Goal: Transaction & Acquisition: Purchase product/service

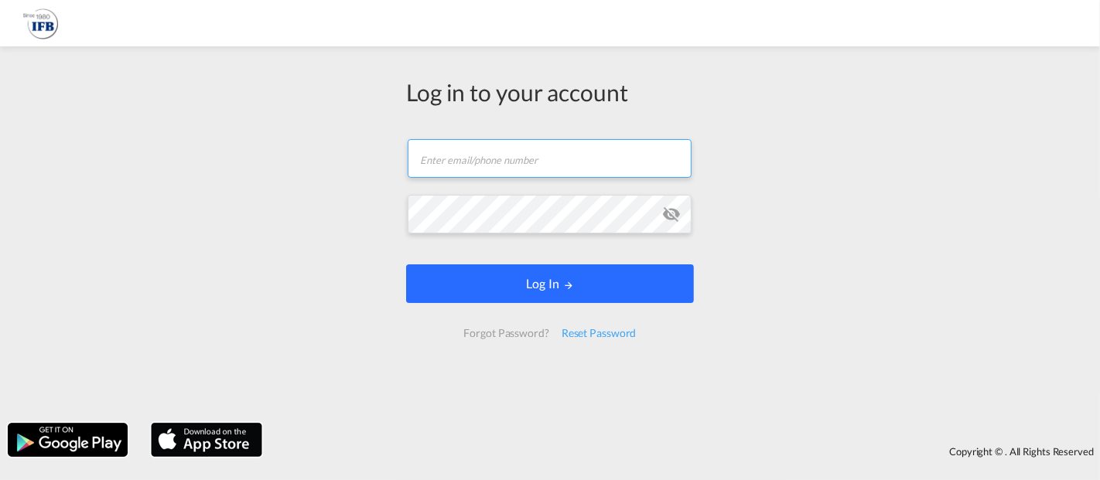
type input "[EMAIL_ADDRESS][DOMAIN_NAME]"
click at [563, 294] on button "Log In" at bounding box center [550, 283] width 288 height 39
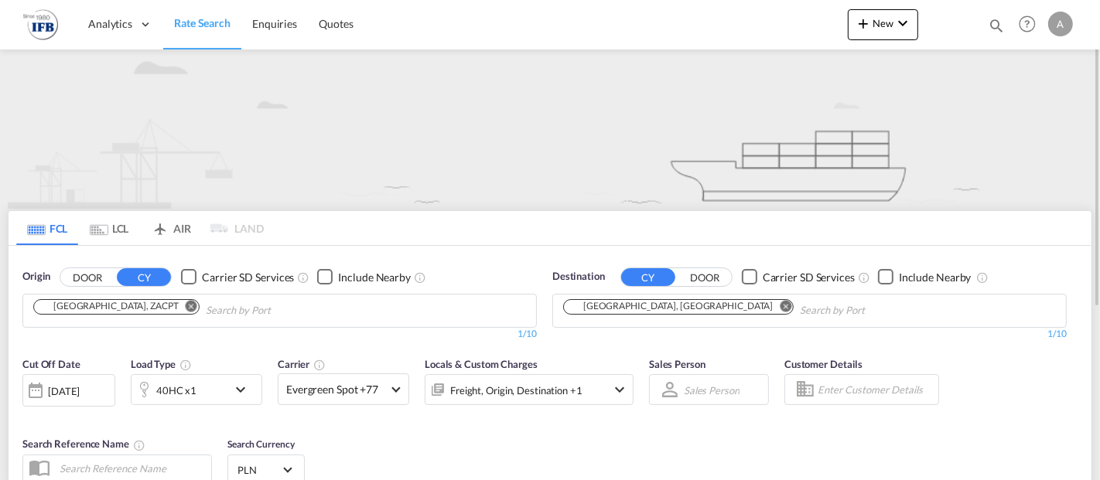
click at [116, 308] on div "[GEOGRAPHIC_DATA], ZACPT" at bounding box center [109, 306] width 140 height 13
click at [186, 308] on md-icon "Remove" at bounding box center [192, 306] width 12 height 12
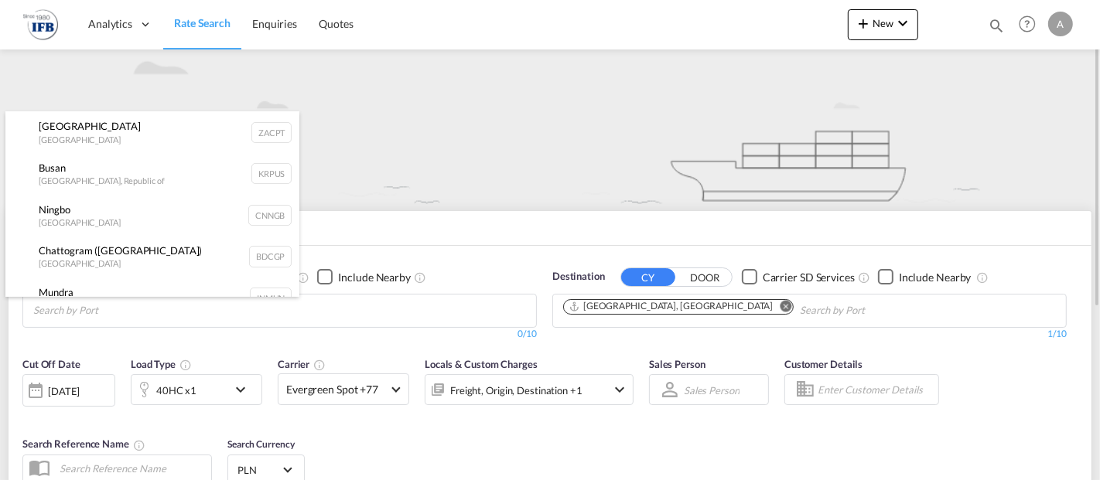
drag, startPoint x: 52, startPoint y: 304, endPoint x: 62, endPoint y: 307, distance: 10.5
click at [62, 307] on body "Analytics Reports Rate Search Enquiries Quotes Analytics Reports" at bounding box center [550, 240] width 1100 height 480
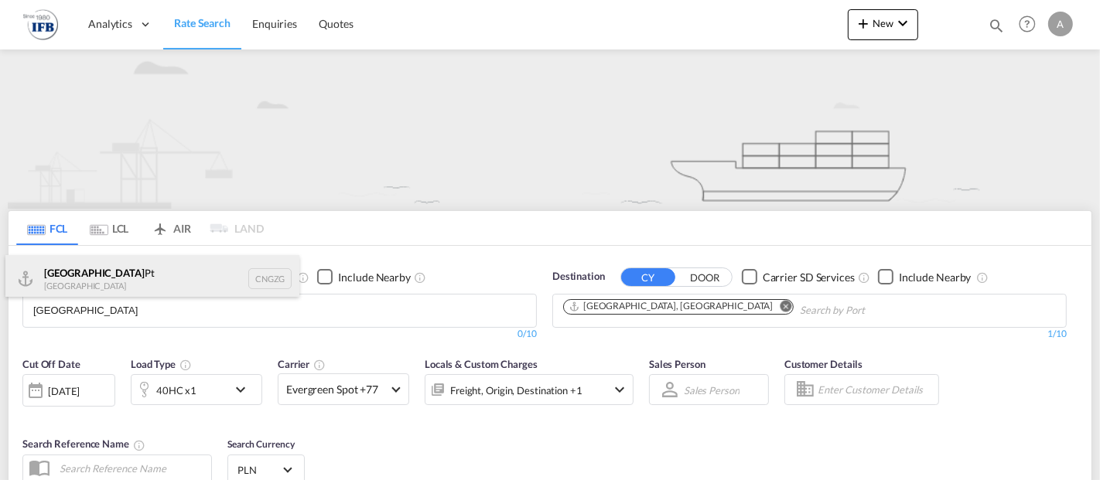
type input "[GEOGRAPHIC_DATA]"
click at [86, 277] on div "Guangzhou Pt China CNGZG" at bounding box center [152, 278] width 294 height 46
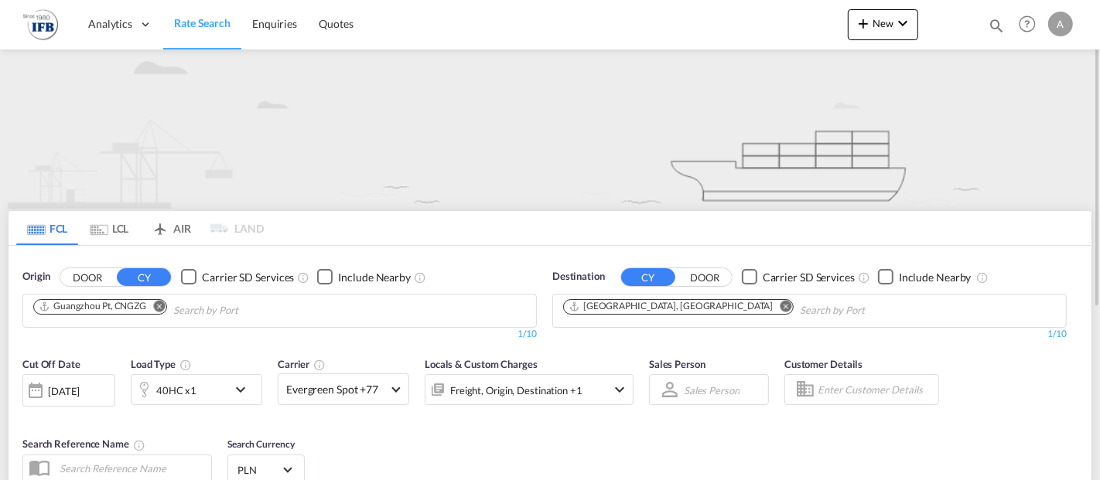
click at [780, 305] on md-icon "Remove" at bounding box center [786, 306] width 12 height 12
click at [673, 305] on body "Analytics Reports Rate Search Enquiries Quotes Analytics Reports" at bounding box center [550, 240] width 1100 height 480
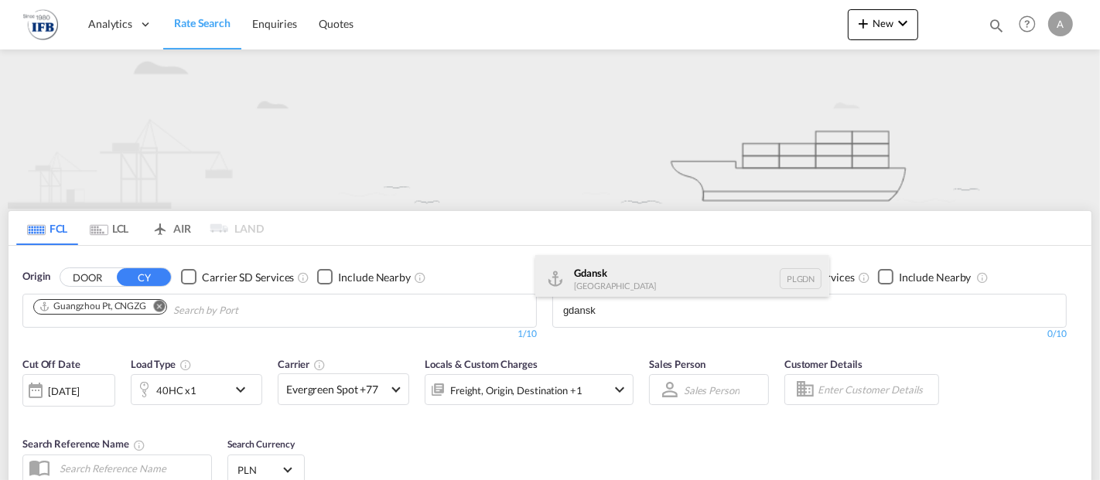
type input "gdansk"
click at [666, 283] on div "Gdansk [GEOGRAPHIC_DATA] PLGDN" at bounding box center [682, 278] width 294 height 46
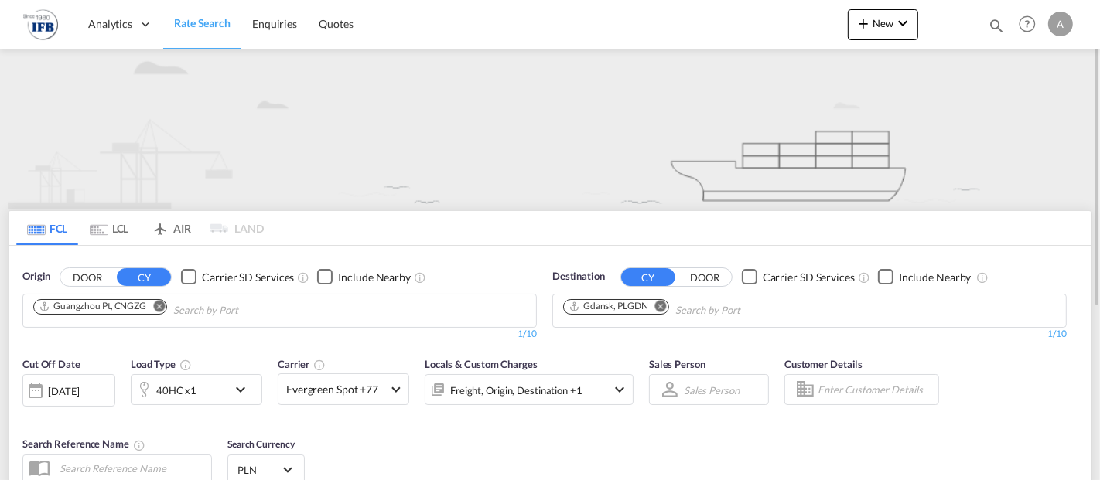
click at [240, 390] on md-icon "icon-chevron-down" at bounding box center [244, 389] width 26 height 19
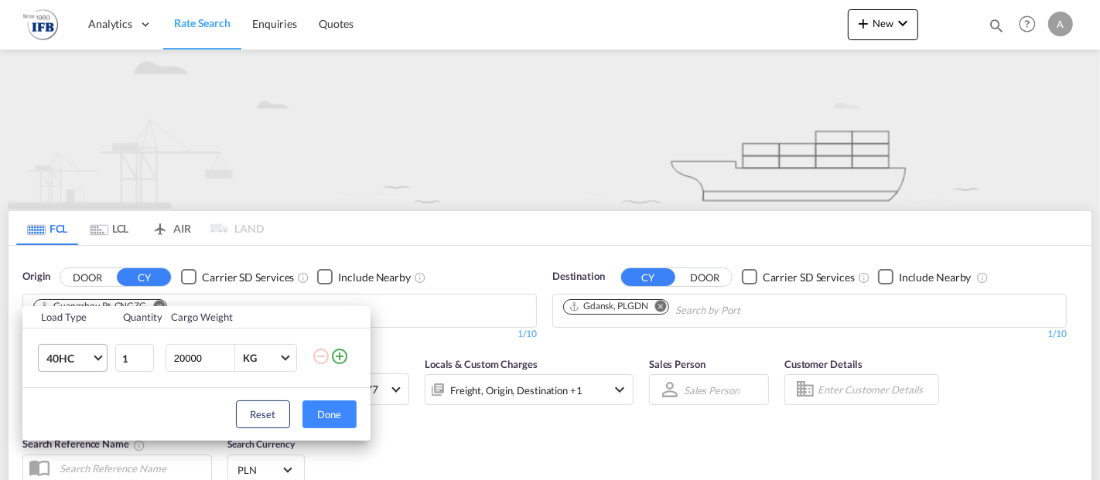
click at [94, 352] on md-select-value "40HC" at bounding box center [76, 358] width 62 height 26
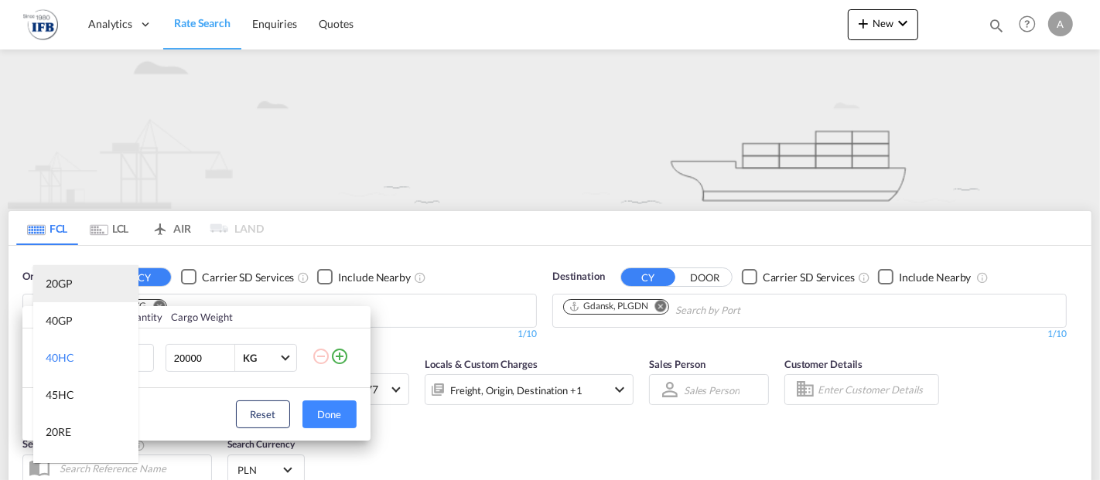
click at [79, 287] on md-option "20GP" at bounding box center [85, 283] width 105 height 37
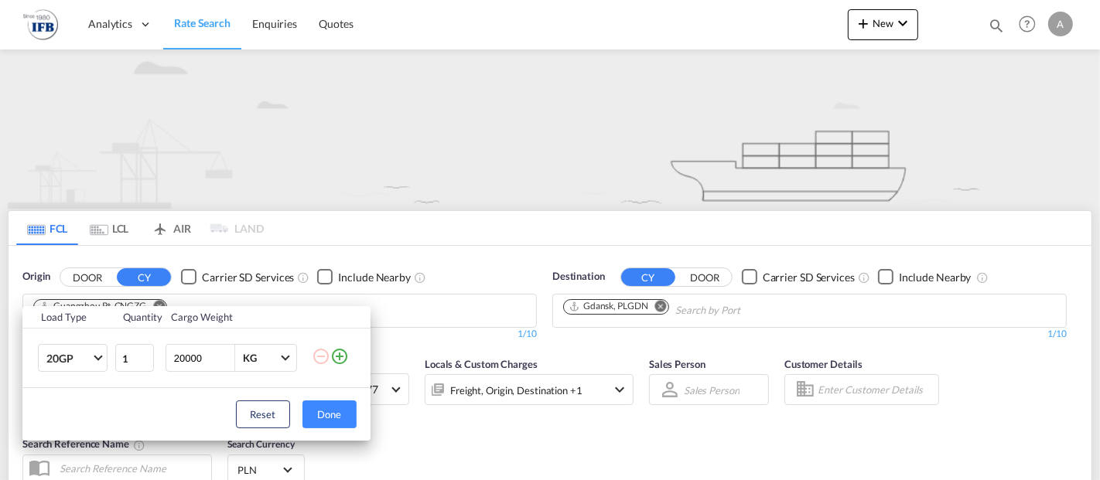
drag, startPoint x: 209, startPoint y: 360, endPoint x: 170, endPoint y: 361, distance: 38.7
click at [170, 361] on div "20000 KG KG" at bounding box center [230, 358] width 131 height 28
type input "4000"
click at [321, 411] on button "Done" at bounding box center [329, 415] width 54 height 28
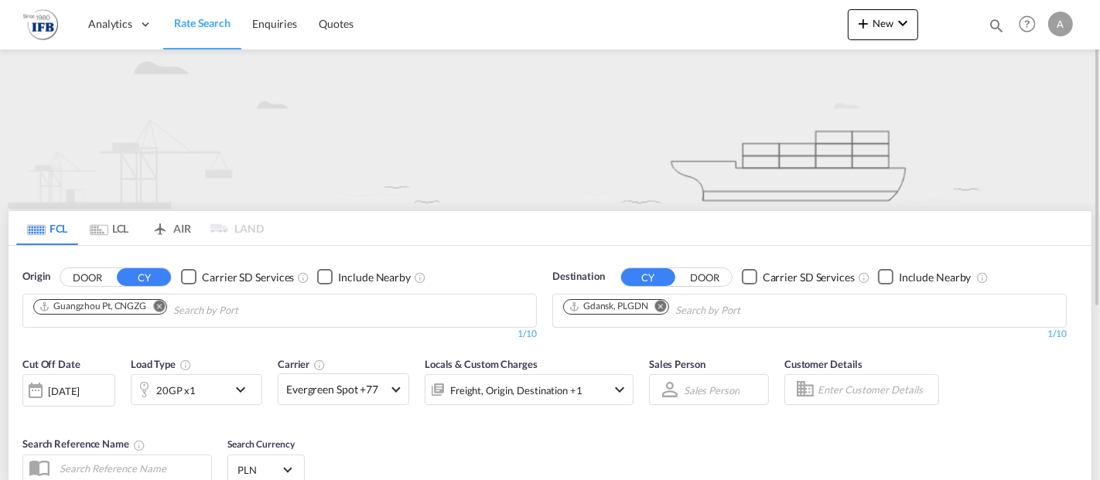
scroll to position [172, 0]
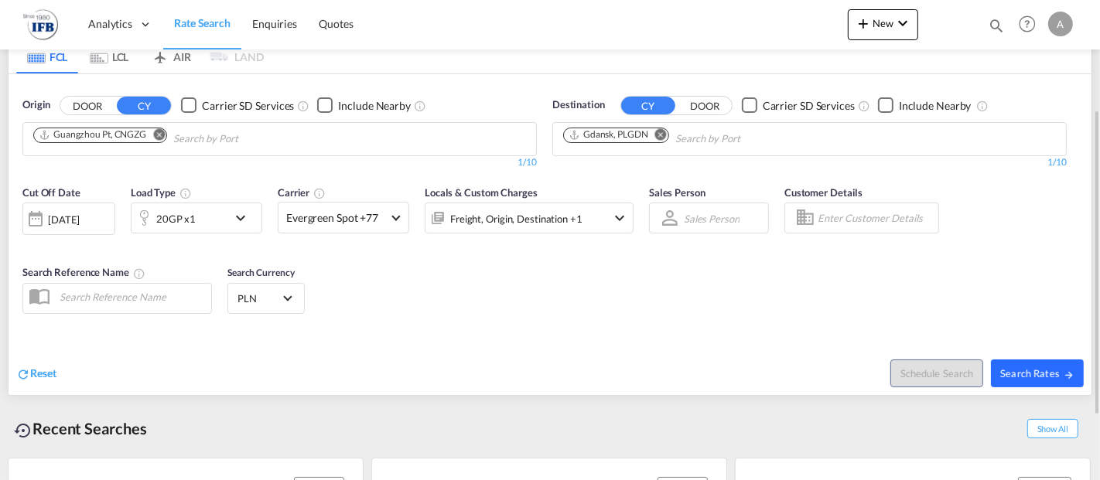
click at [1029, 369] on span "Search Rates" at bounding box center [1037, 373] width 74 height 12
type input "CNGZG to PLGDN / [DATE]"
